Goal: Check status

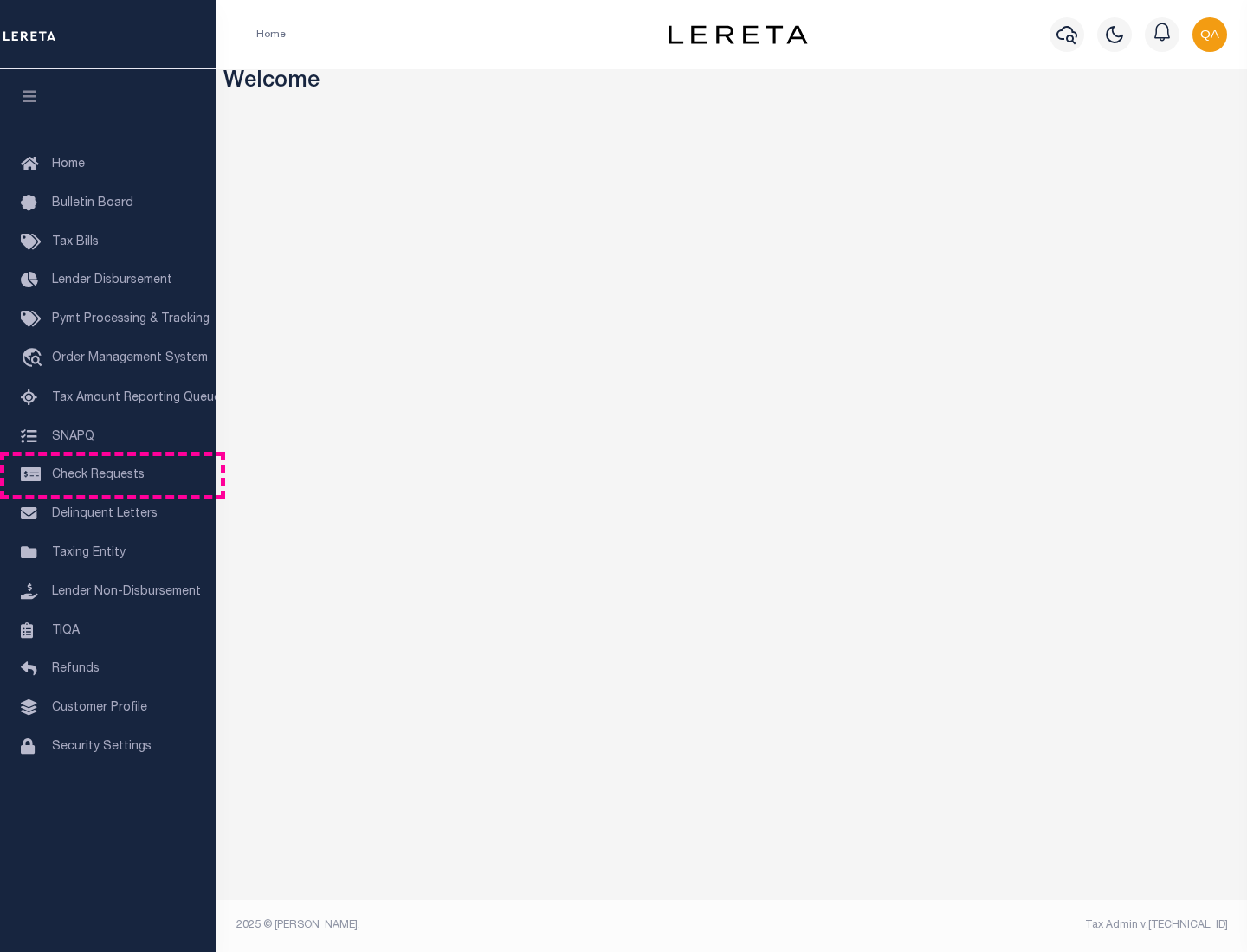
click at [108, 475] on span "Check Requests" at bounding box center [98, 475] width 92 height 12
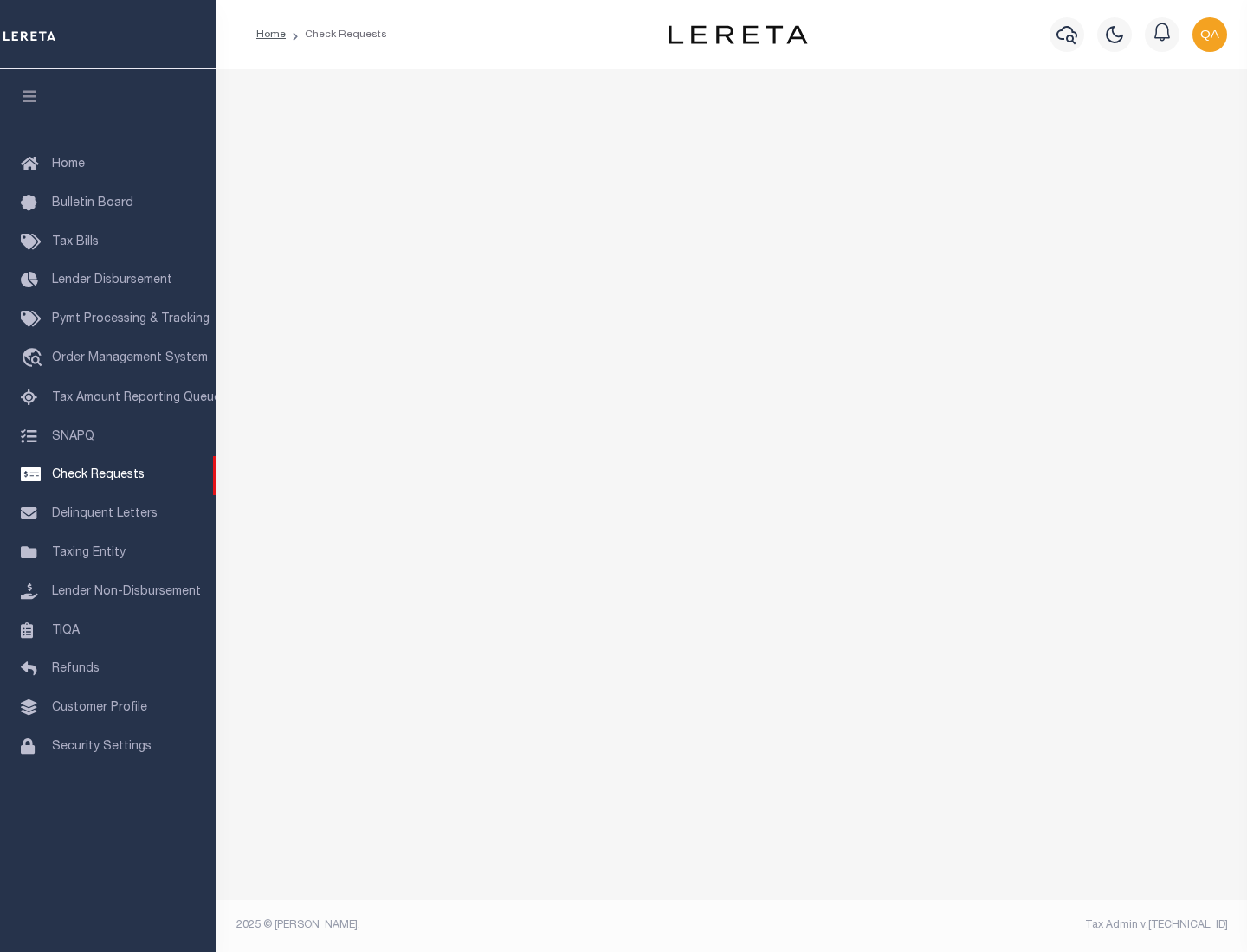
select select "50"
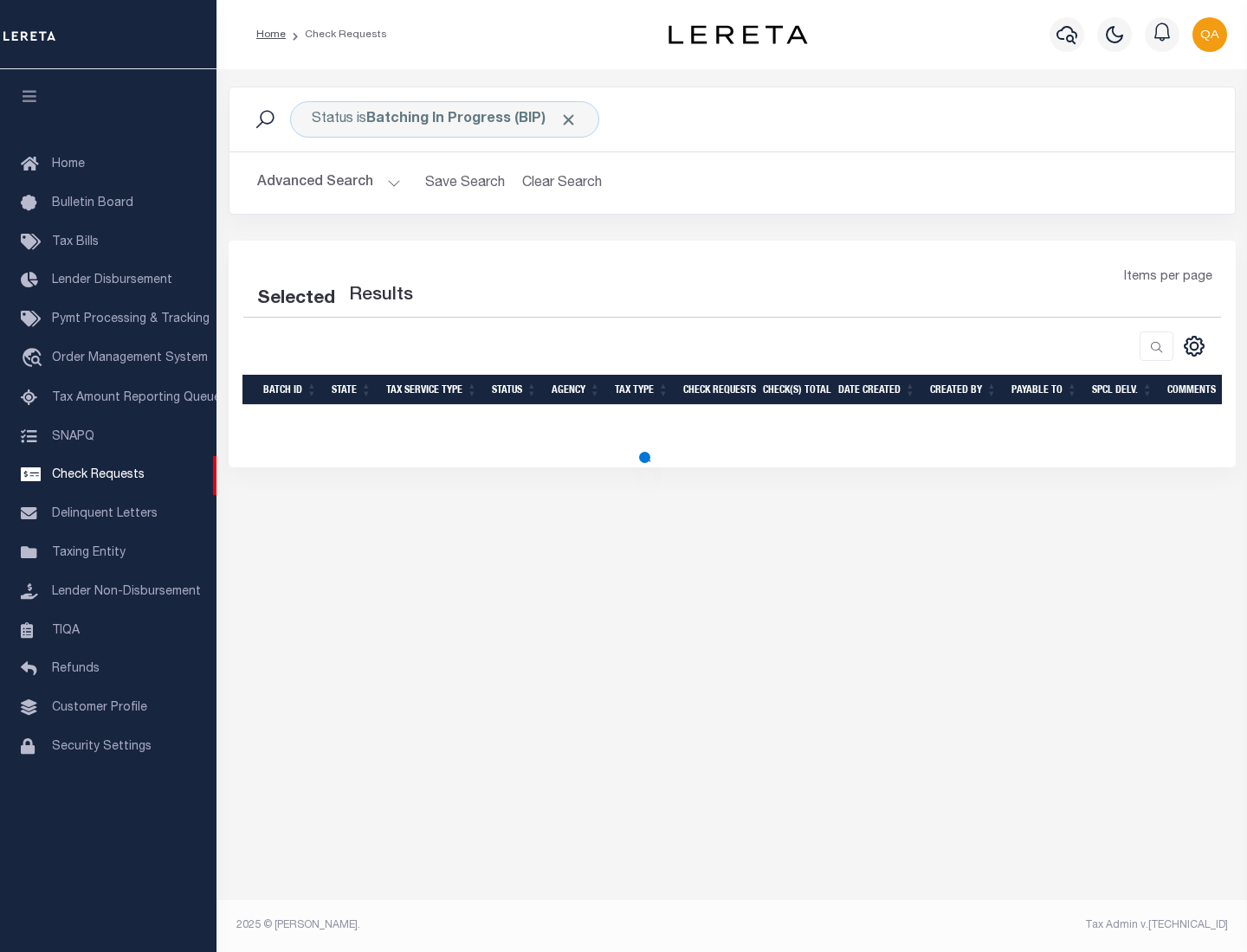
select select "50"
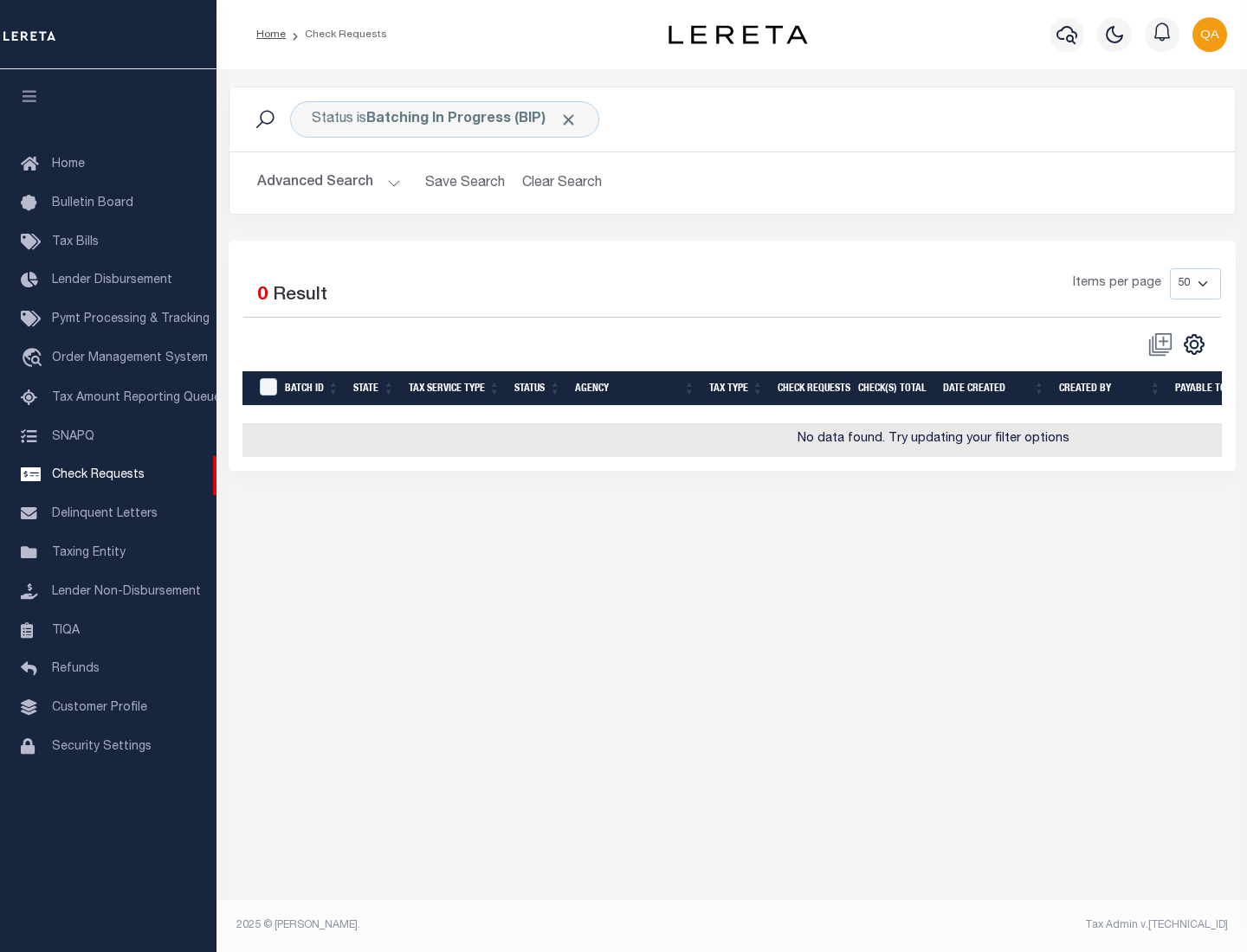
click at [569, 119] on span "Click to Remove" at bounding box center [569, 120] width 18 height 18
